Goal: Task Accomplishment & Management: Complete application form

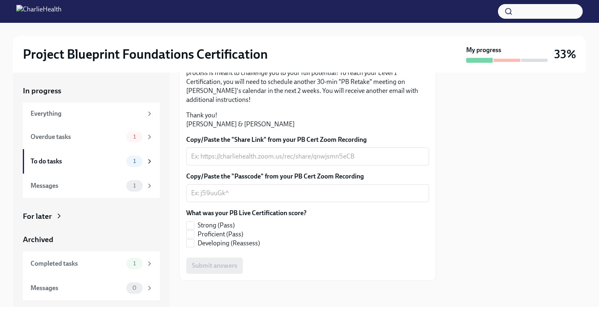
scroll to position [210, 0]
click at [215, 235] on span "Proficient (Pass)" at bounding box center [221, 234] width 46 height 9
click at [194, 235] on input "Proficient (Pass)" at bounding box center [190, 234] width 7 height 7
checkbox input "true"
click at [278, 154] on textarea "Copy/Paste the "Share Link" from your PB Cert Zoom Recording" at bounding box center [307, 157] width 233 height 10
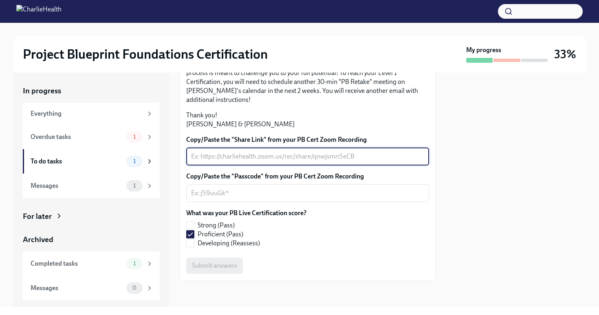
paste textarea "[URL][DOMAIN_NAME]"
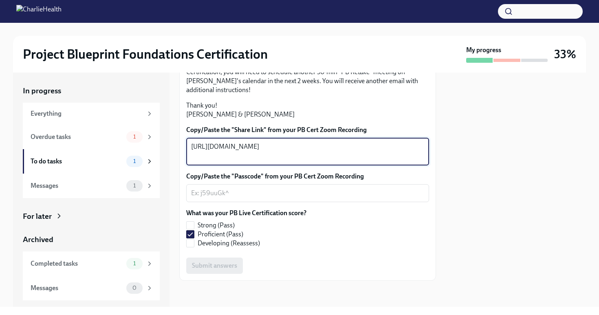
type textarea "[URL][DOMAIN_NAME]"
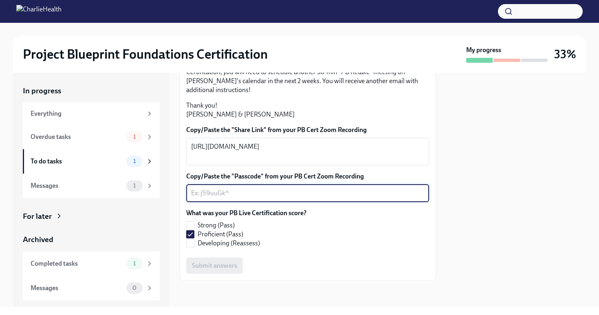
paste textarea "*!c7fYDV"
type textarea "*!c7fYDV"
click at [227, 270] on span "Submit answers" at bounding box center [214, 266] width 45 height 8
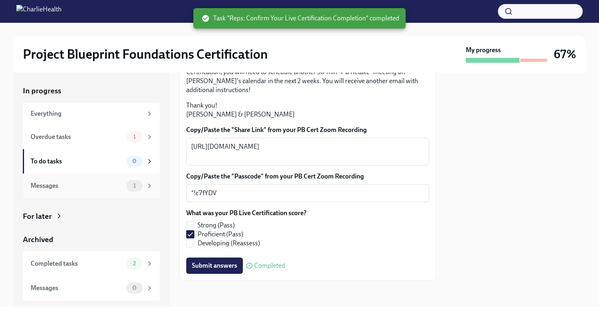
click at [138, 182] on span "1" at bounding box center [134, 185] width 12 height 6
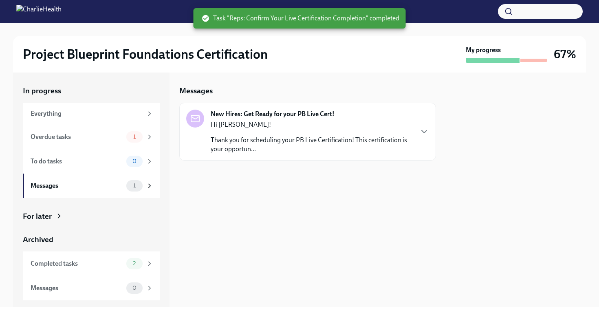
click at [259, 141] on p "Thank you for scheduling your PB Live Certification! This certification is your…" at bounding box center [312, 145] width 202 height 18
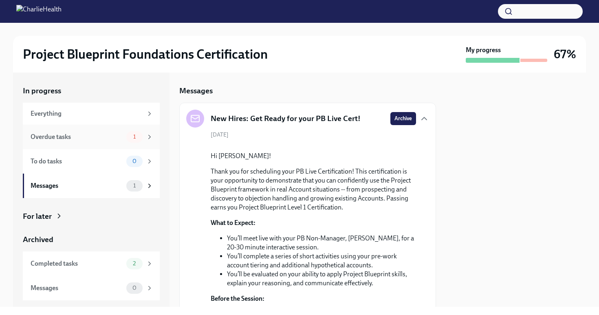
click at [137, 136] on span "1" at bounding box center [134, 137] width 12 height 6
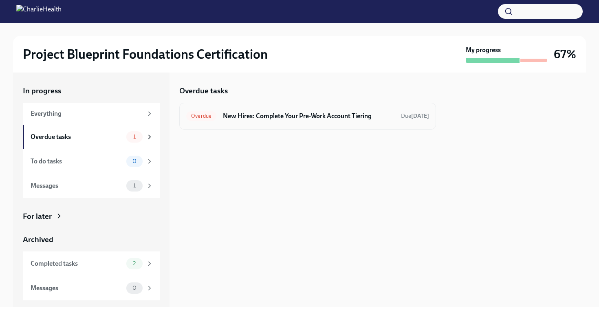
click at [253, 116] on h6 "New Hires: Complete Your Pre-Work Account Tiering" at bounding box center [308, 116] width 171 height 9
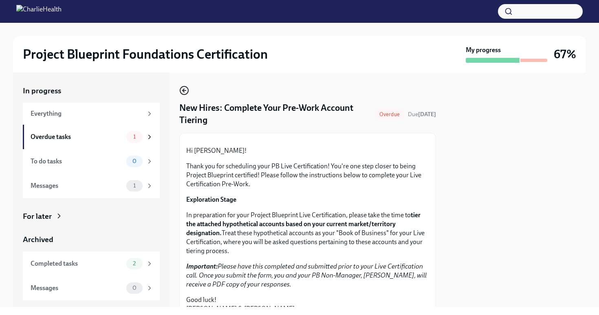
click at [186, 92] on icon "button" at bounding box center [184, 91] width 10 height 10
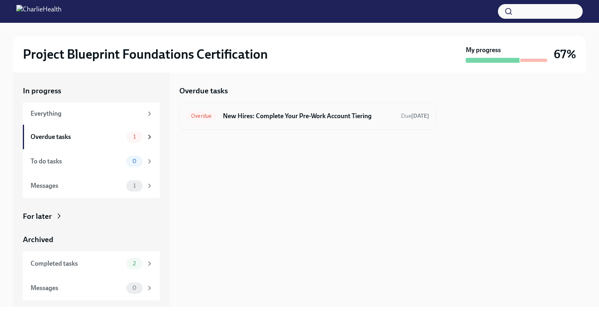
click at [224, 116] on h6 "New Hires: Complete Your Pre-Work Account Tiering" at bounding box center [308, 116] width 171 height 9
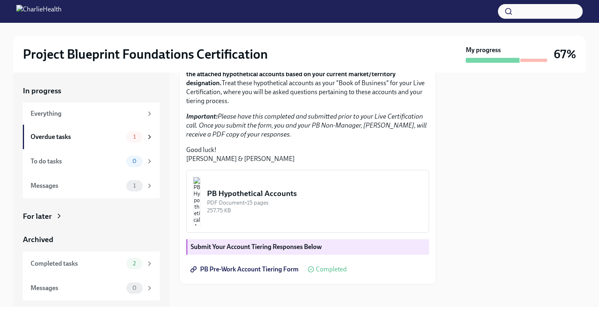
scroll to position [213, 0]
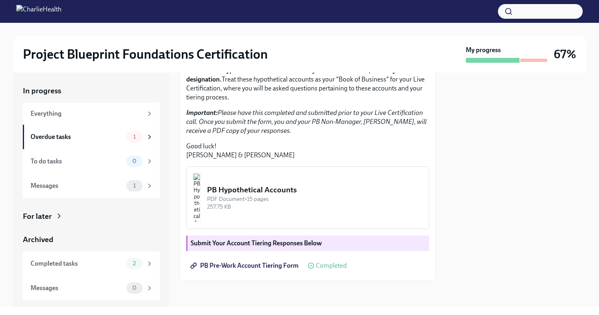
click at [326, 263] on span "Completed" at bounding box center [331, 265] width 31 height 7
